Goal: Transaction & Acquisition: Purchase product/service

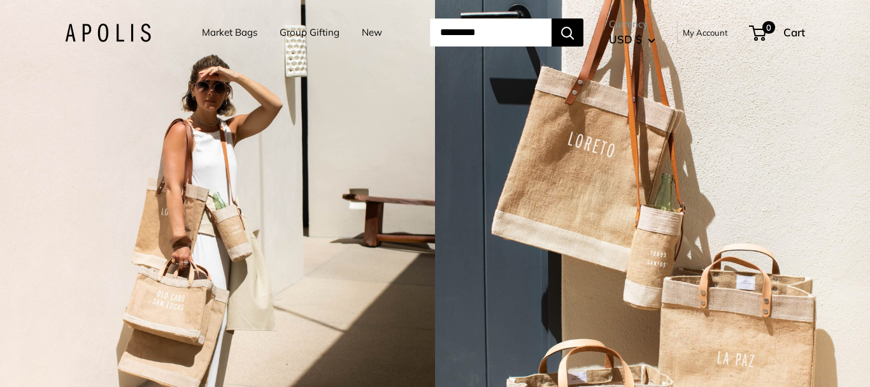
click at [103, 32] on img at bounding box center [108, 33] width 86 height 18
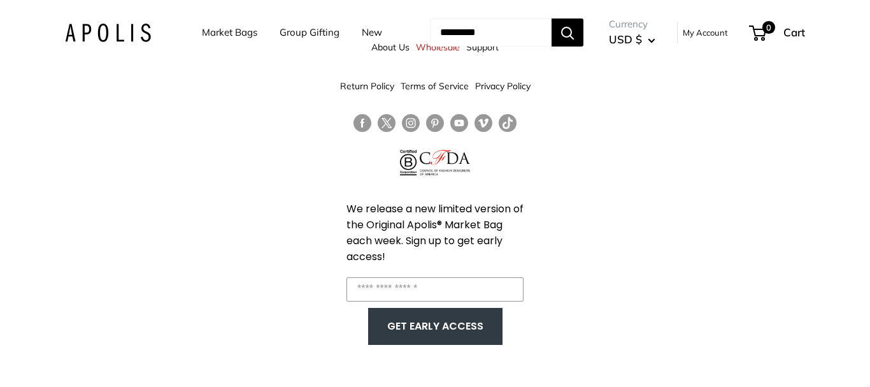
click at [117, 28] on img at bounding box center [108, 33] width 86 height 18
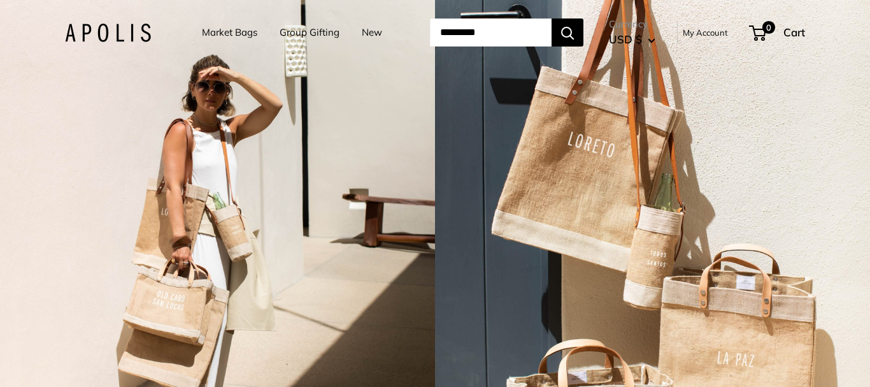
click at [471, 29] on input "Search..." at bounding box center [491, 32] width 122 height 28
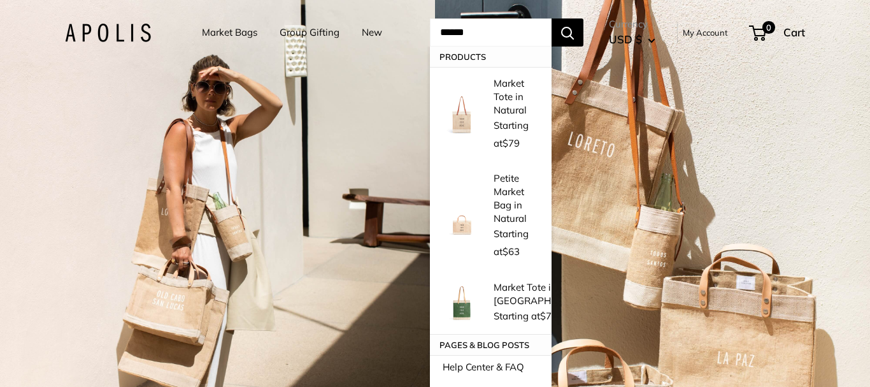
type input "******"
click at [552, 18] on button "Search" at bounding box center [568, 32] width 32 height 28
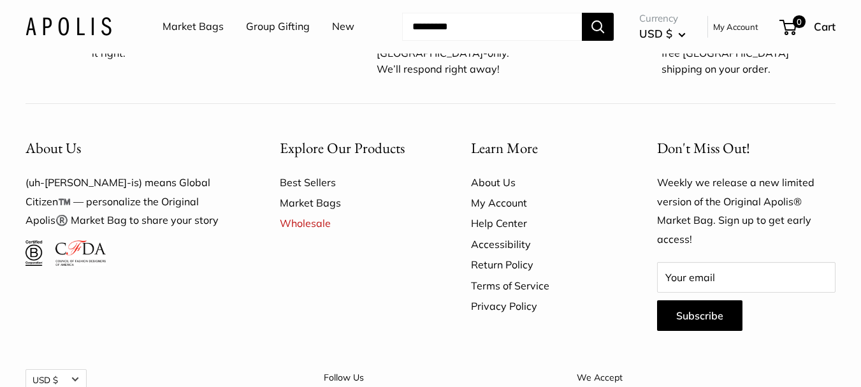
scroll to position [2406, 0]
